Goal: Transaction & Acquisition: Purchase product/service

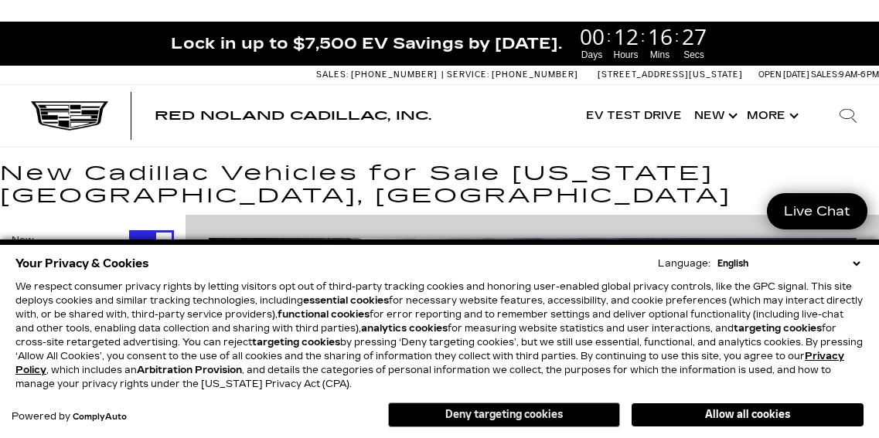
click at [498, 415] on button "Deny targeting cookies" at bounding box center [504, 415] width 232 height 25
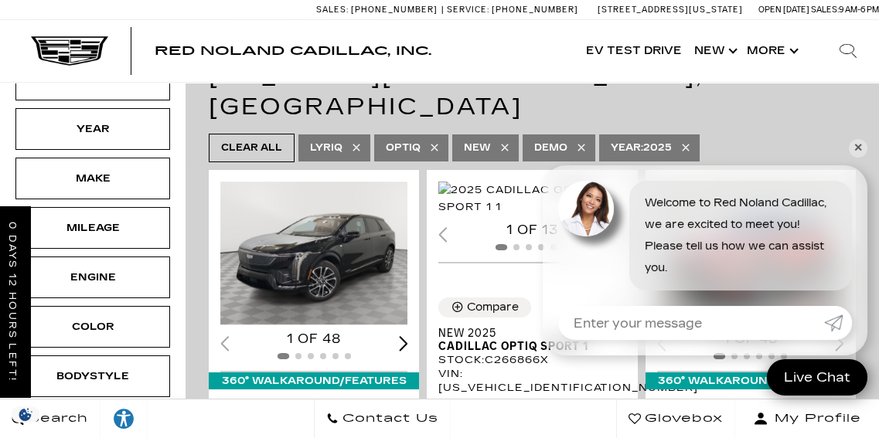
scroll to position [328, 0]
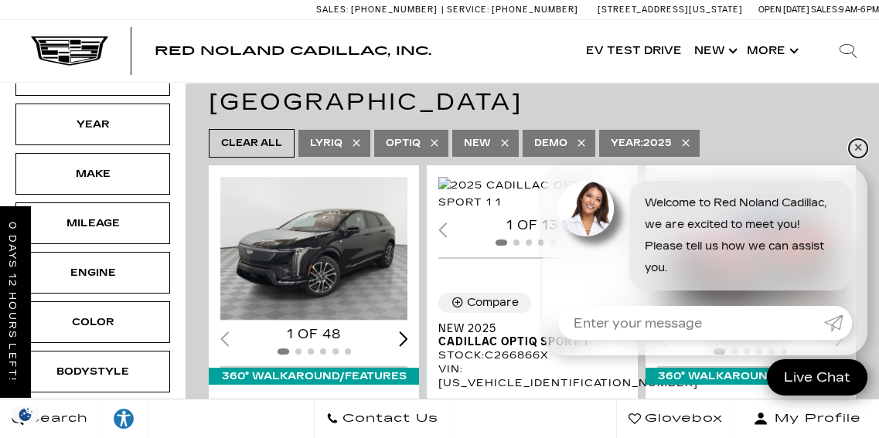
click at [859, 148] on link "✕" at bounding box center [858, 148] width 19 height 19
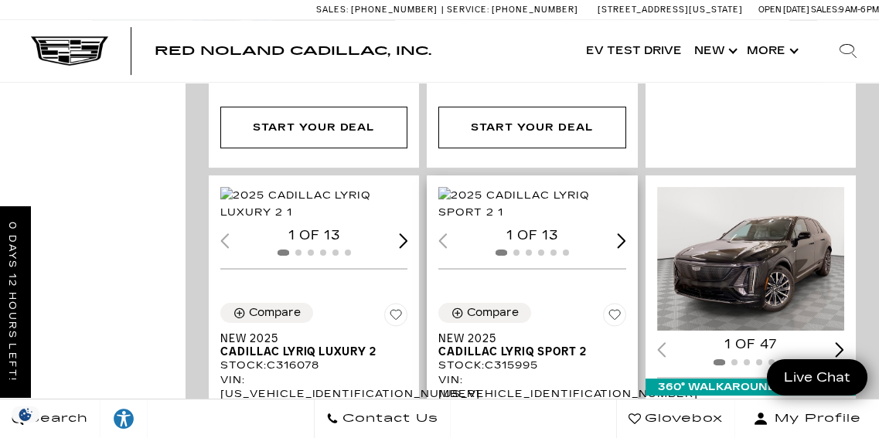
scroll to position [3148, 0]
click at [345, 188] on img "1 / 2" at bounding box center [315, 205] width 191 height 34
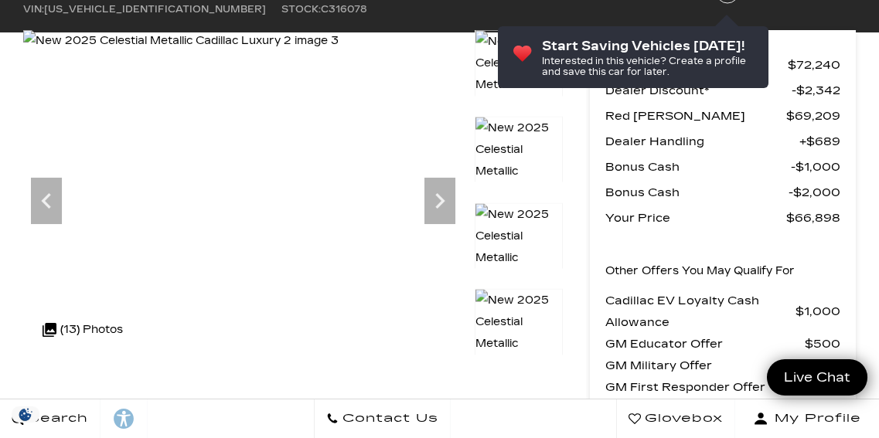
scroll to position [173, 0]
click at [442, 200] on icon "Next" at bounding box center [439, 200] width 9 height 15
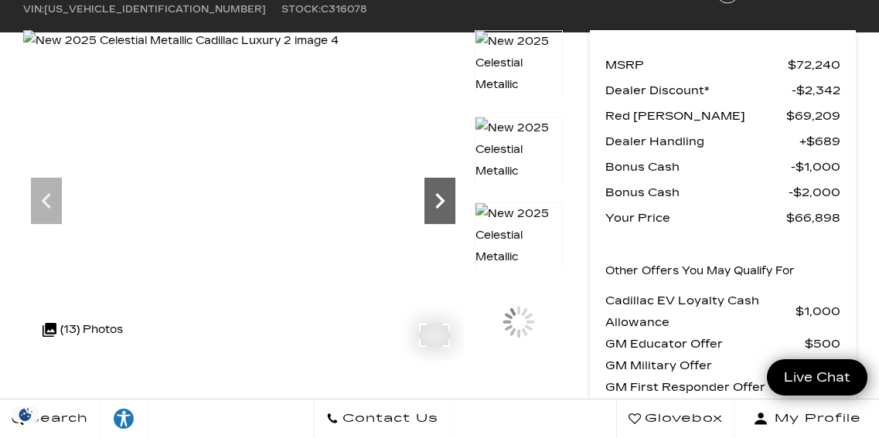
click at [443, 200] on icon "Next" at bounding box center [439, 200] width 9 height 15
click at [442, 200] on icon "Next" at bounding box center [439, 200] width 9 height 15
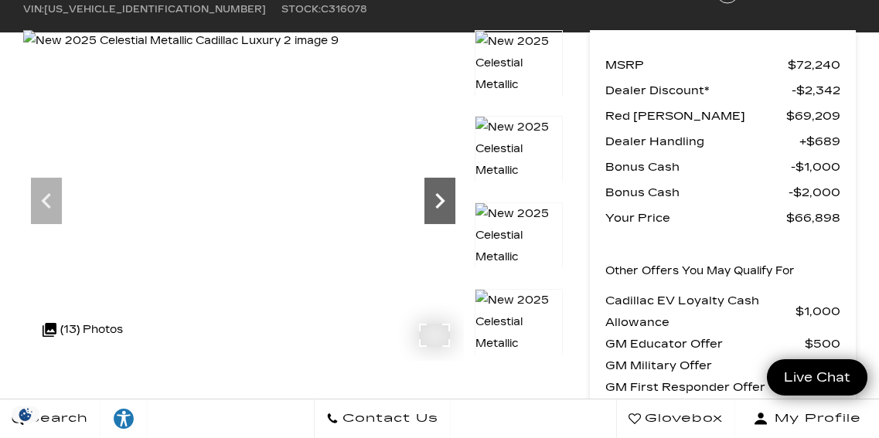
click at [442, 200] on icon "Next" at bounding box center [439, 200] width 9 height 15
click at [344, 52] on img at bounding box center [183, 41] width 321 height 22
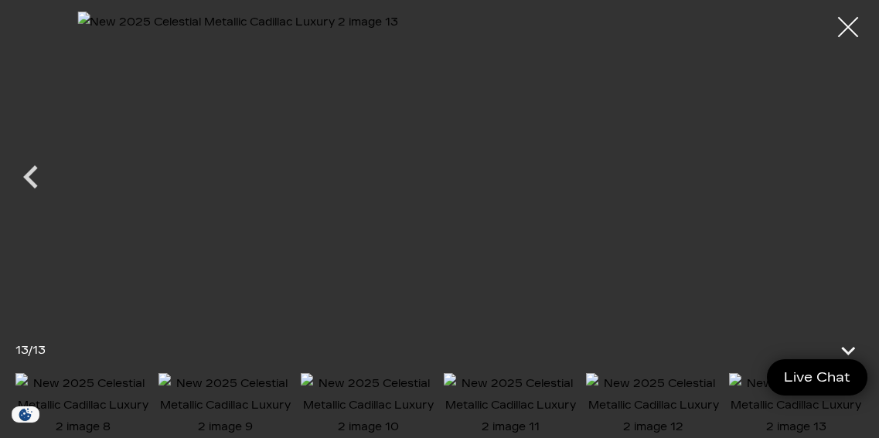
click at [849, 24] on div at bounding box center [848, 27] width 41 height 41
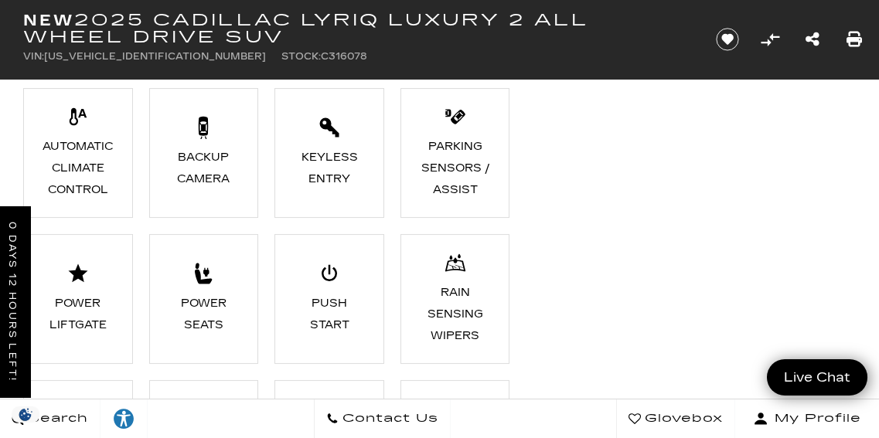
scroll to position [1658, 0]
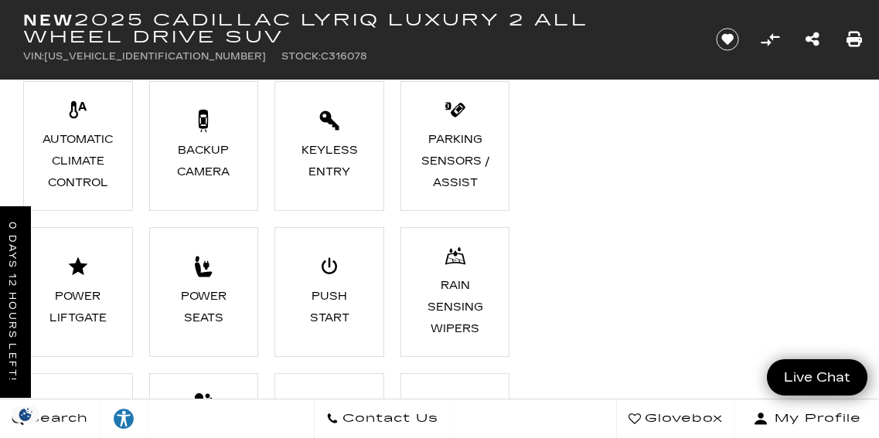
click at [200, 278] on li "Power Seats" at bounding box center [204, 292] width 110 height 130
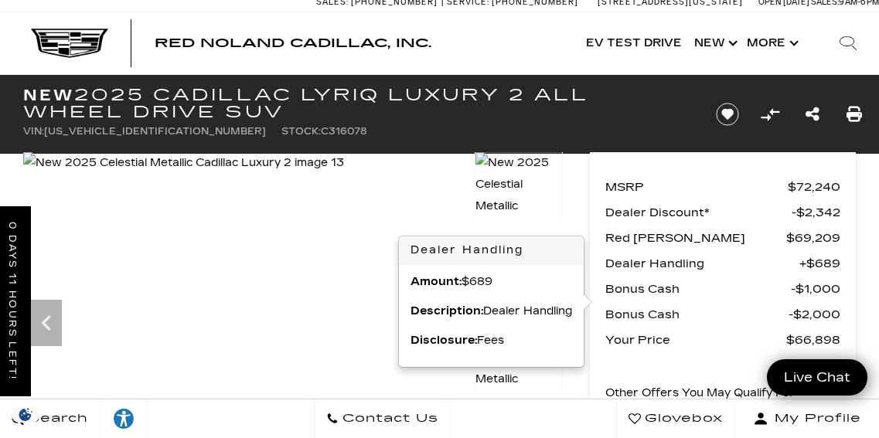
scroll to position [0, 0]
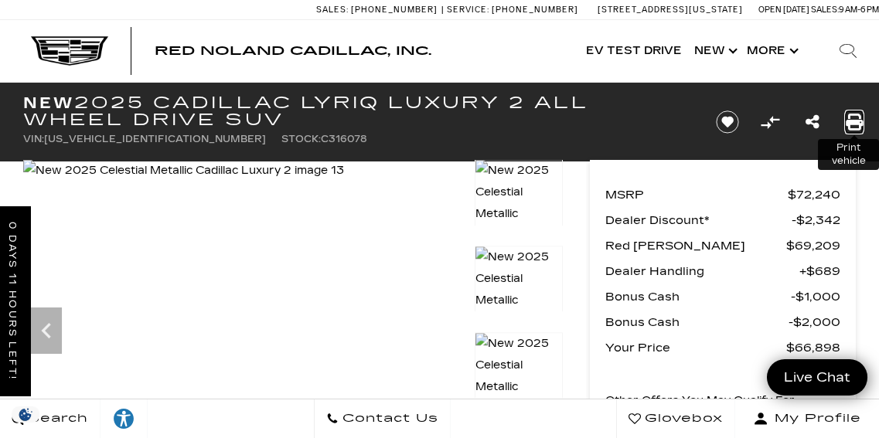
click at [856, 125] on icon "Print this New 2025 Cadillac LYRIQ Luxury 2 All Wheel Drive SUV" at bounding box center [854, 122] width 17 height 17
